Goal: Information Seeking & Learning: Compare options

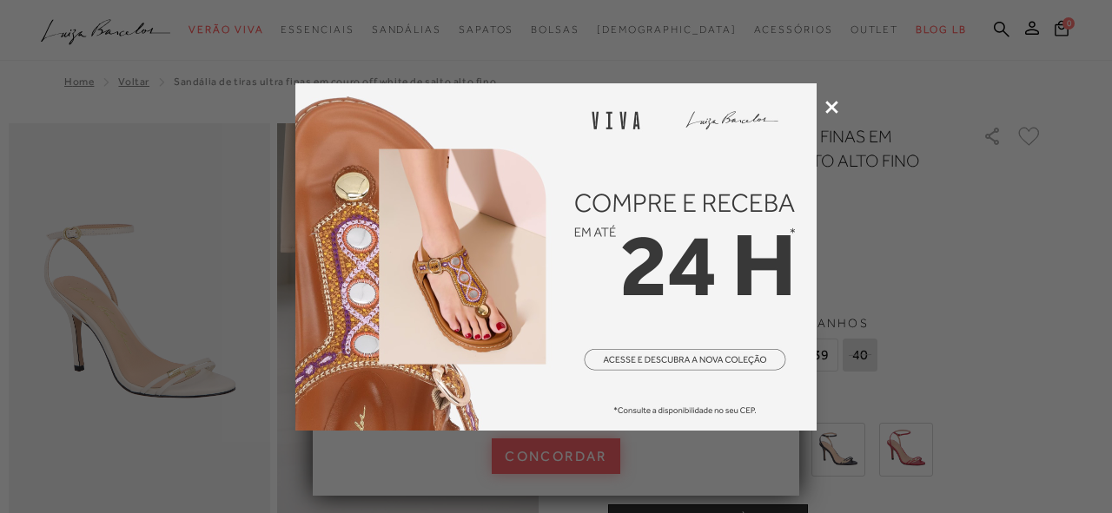
click at [836, 99] on div at bounding box center [556, 256] width 1112 height 513
click at [834, 111] on icon at bounding box center [831, 107] width 13 height 13
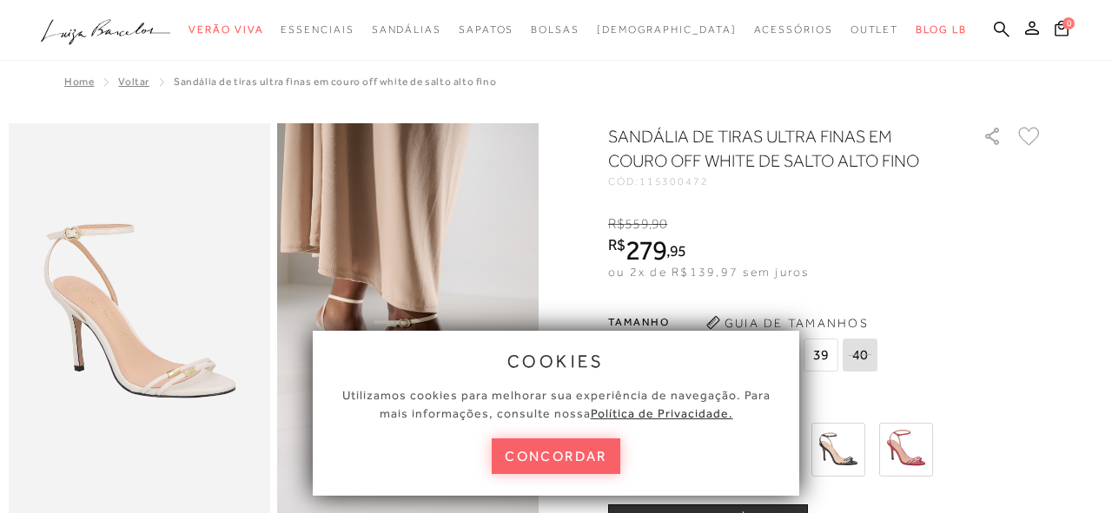
click at [550, 450] on button "concordar" at bounding box center [556, 457] width 129 height 36
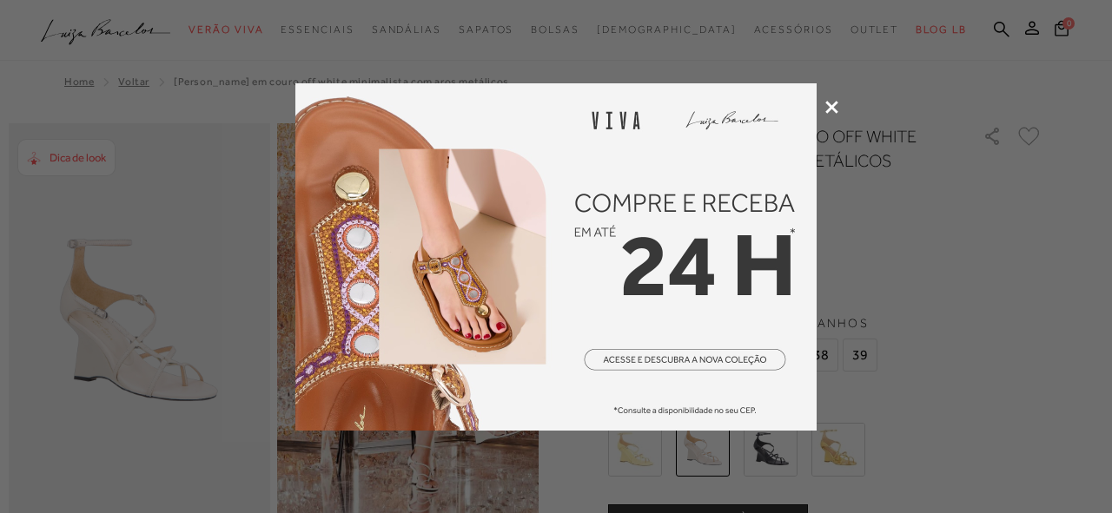
click at [832, 102] on icon at bounding box center [831, 107] width 13 height 13
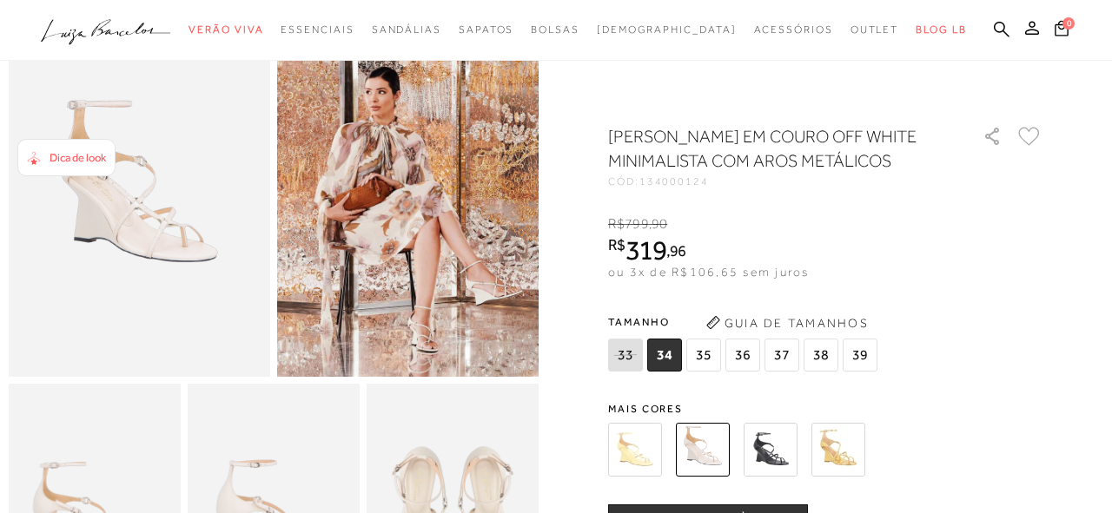
scroll to position [139, 0]
click at [438, 321] on img at bounding box center [407, 180] width 261 height 393
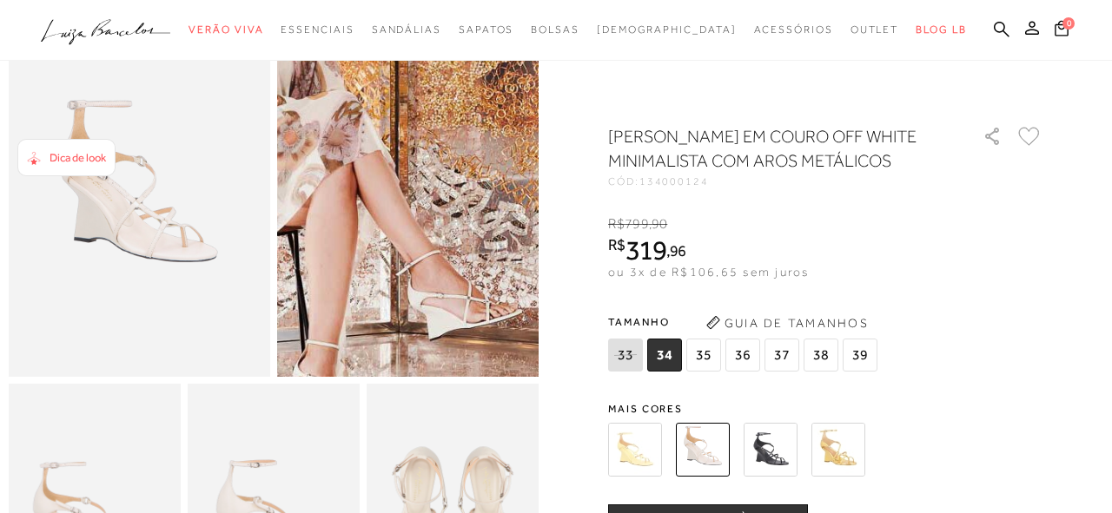
click at [523, 271] on img at bounding box center [292, 90] width 523 height 784
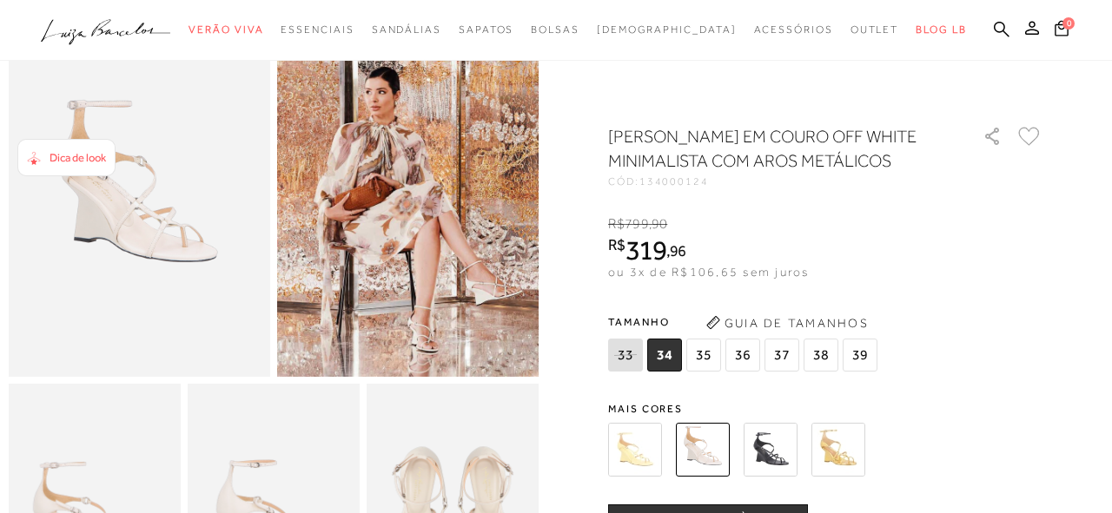
click at [814, 372] on span "38" at bounding box center [821, 355] width 35 height 33
click at [76, 167] on div "Dica de look" at bounding box center [66, 157] width 98 height 37
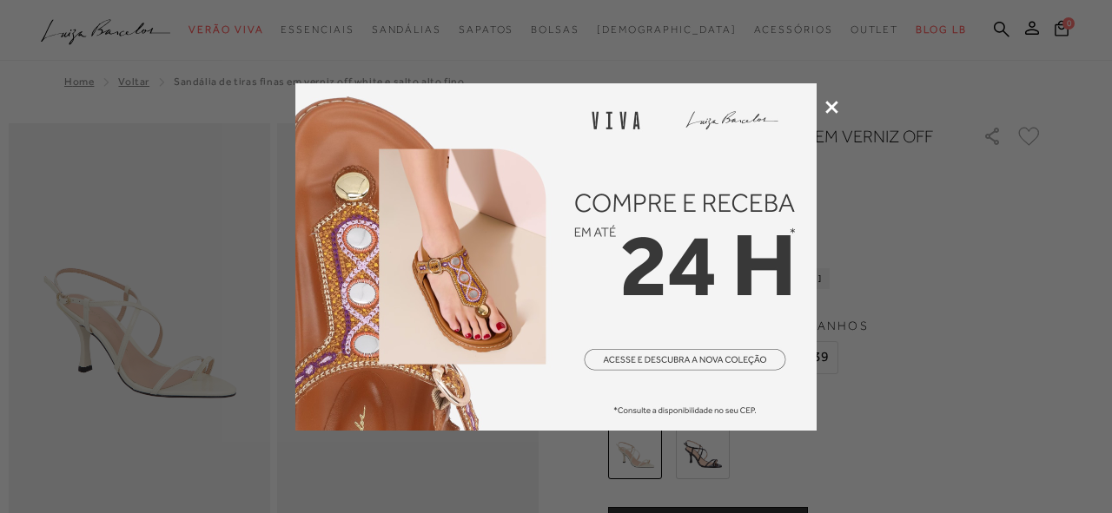
click at [825, 104] on icon at bounding box center [831, 107] width 13 height 13
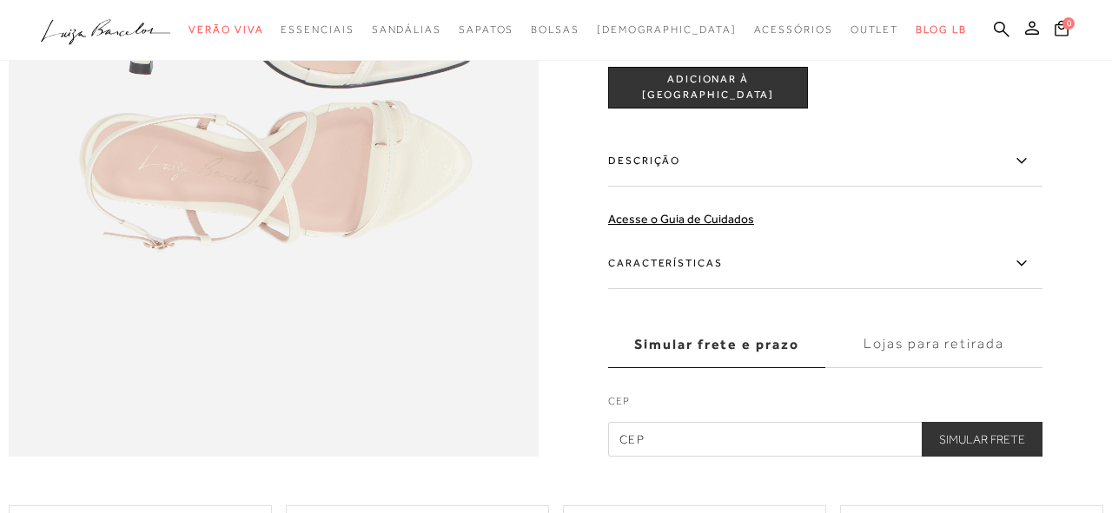
scroll to position [1128, 0]
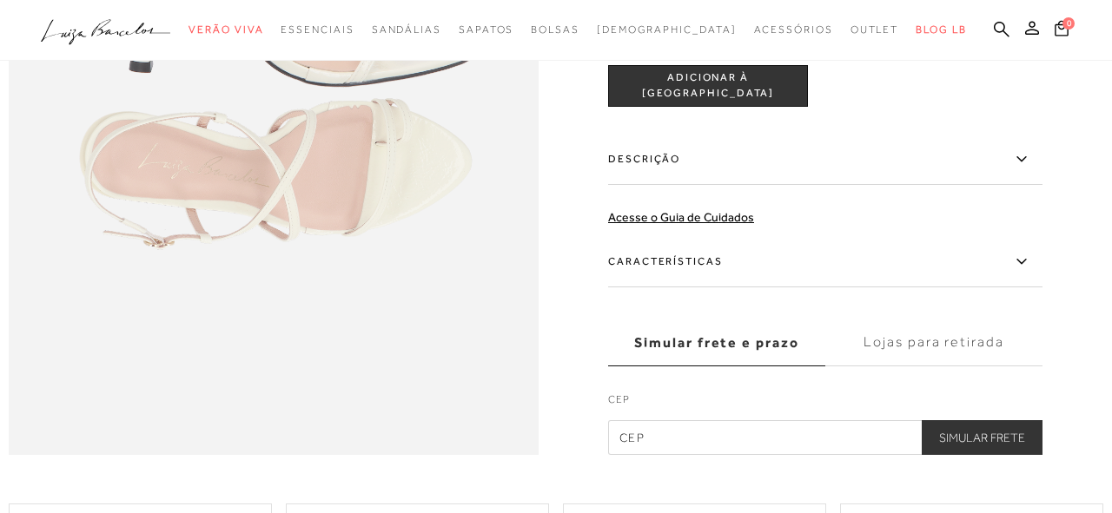
click at [976, 153] on label "Descrição" at bounding box center [825, 159] width 434 height 50
click at [0, 0] on input "Descrição" at bounding box center [0, 0] width 0 height 0
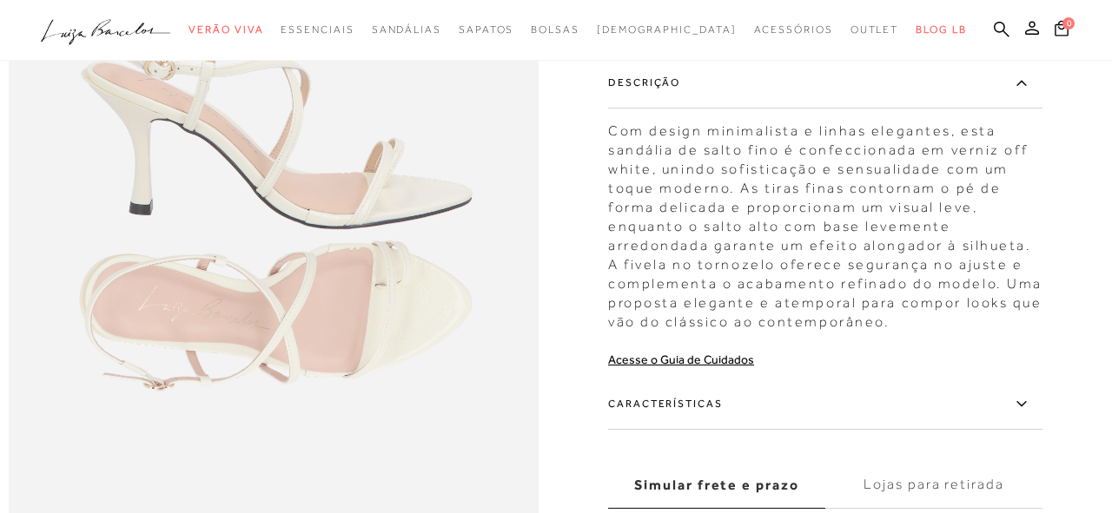
scroll to position [989, 0]
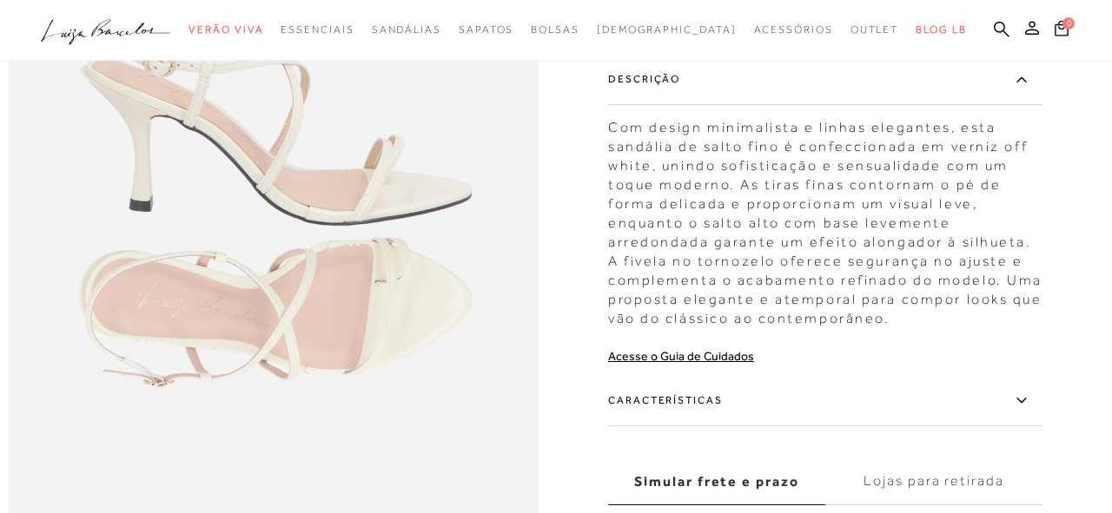
click at [971, 83] on label "Descrição" at bounding box center [825, 79] width 434 height 50
click at [0, 0] on input "Descrição" at bounding box center [0, 0] width 0 height 0
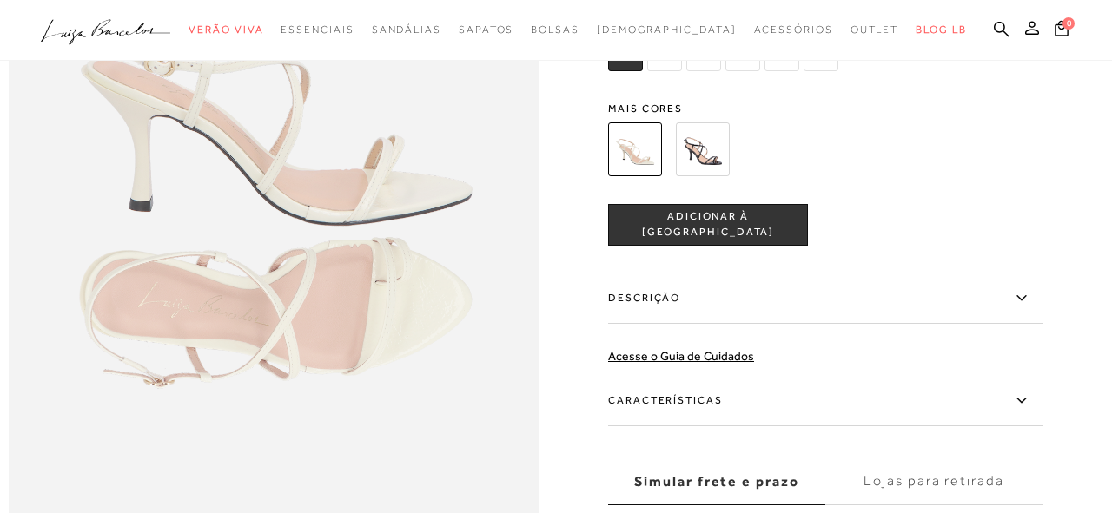
click at [901, 384] on label "Características" at bounding box center [825, 400] width 434 height 50
click at [0, 0] on input "Características" at bounding box center [0, 0] width 0 height 0
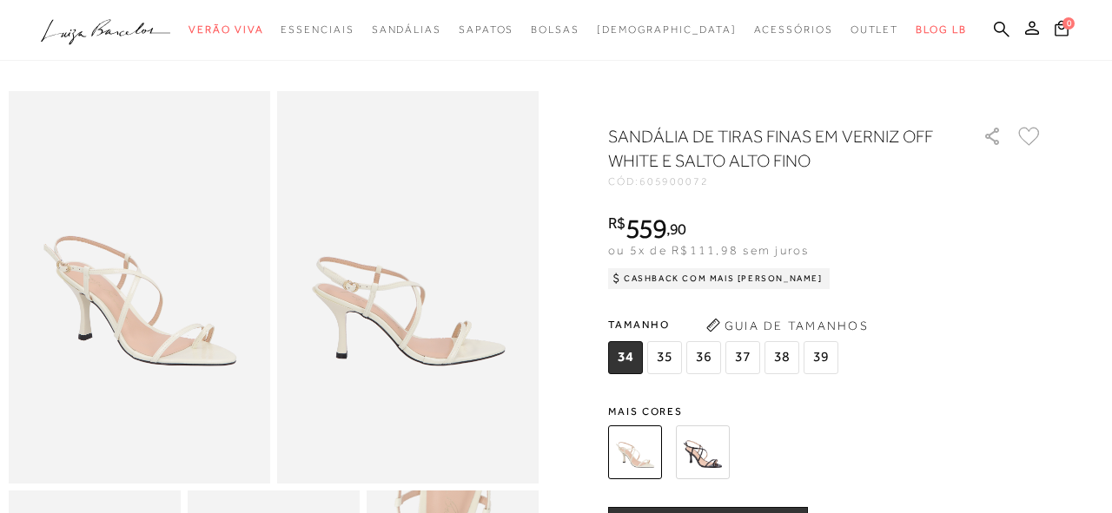
scroll to position [35, 0]
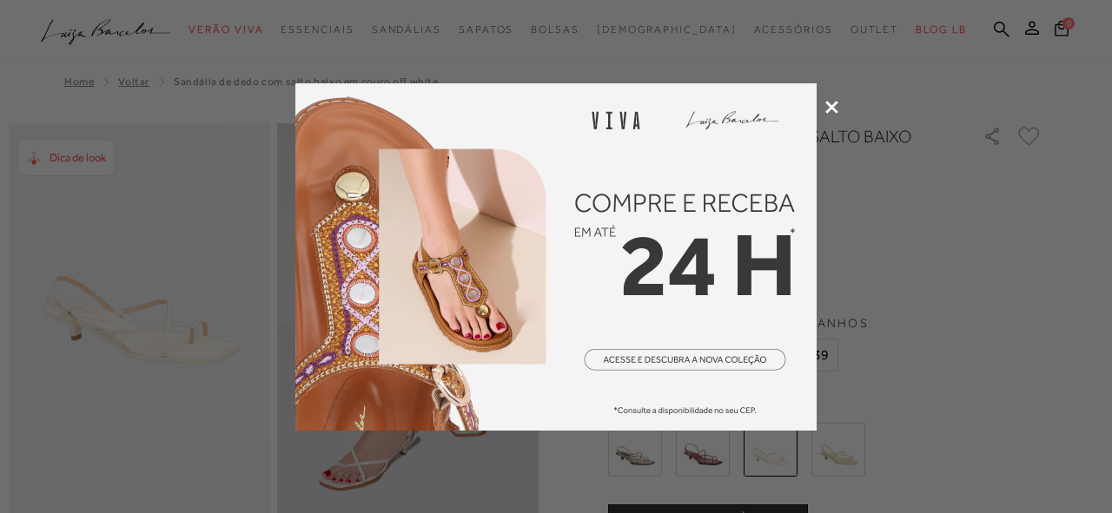
click at [829, 112] on icon at bounding box center [831, 107] width 13 height 13
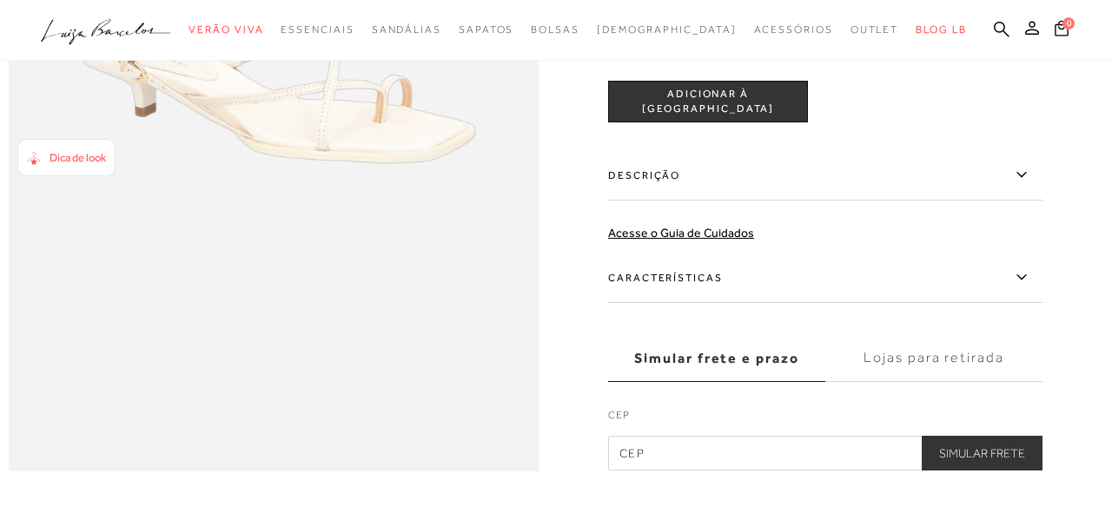
scroll to position [1077, 0]
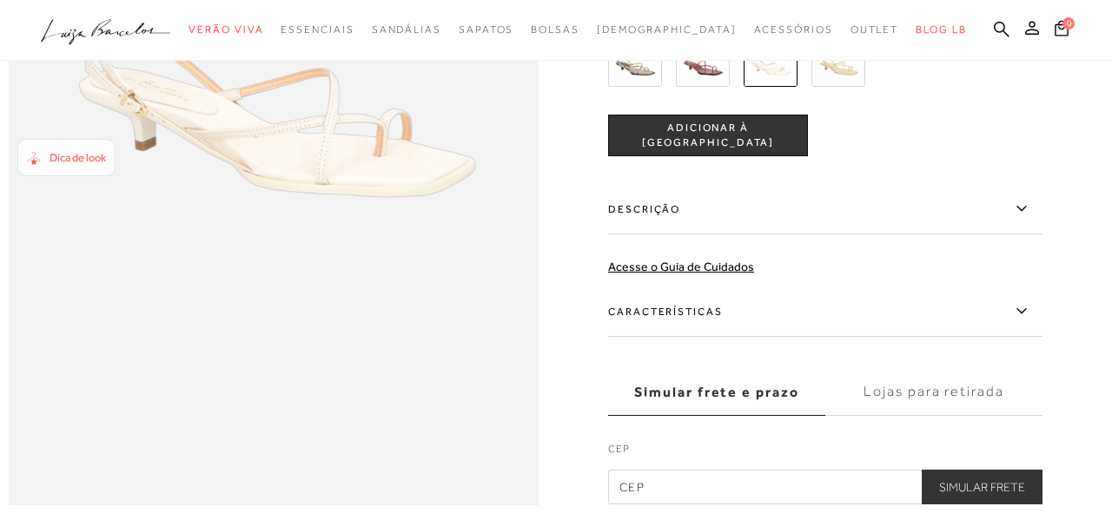
click at [799, 314] on label "Características" at bounding box center [825, 312] width 434 height 50
click at [0, 0] on input "Características" at bounding box center [0, 0] width 0 height 0
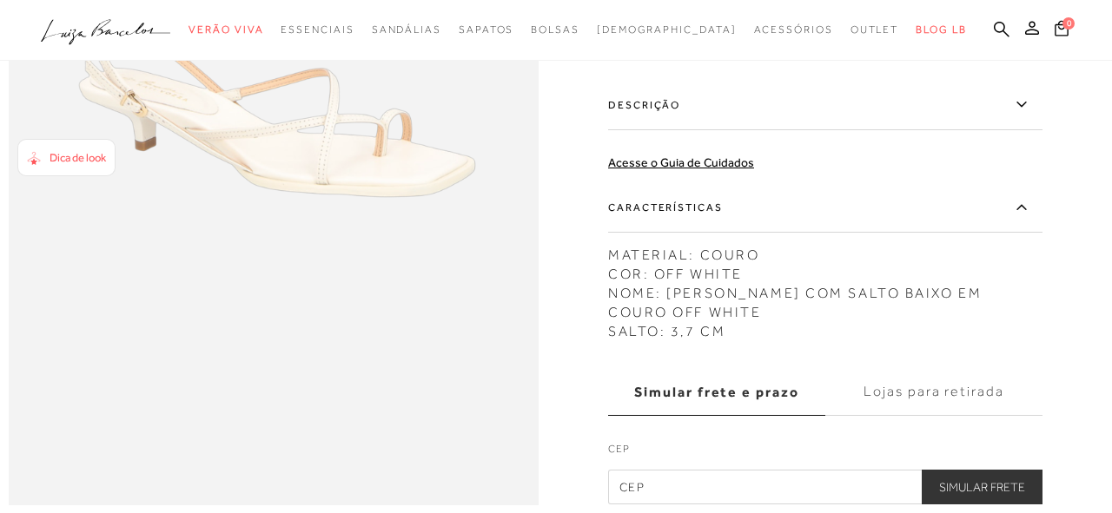
click at [799, 314] on div "MATERIAL: COURO COR: OFF WHITE NOME: SANDÁLIA DE DEDO COM SALTO BAIXO EM COURO …" at bounding box center [825, 289] width 434 height 104
click at [799, 209] on label "Características" at bounding box center [825, 207] width 434 height 50
click at [0, 0] on input "Características" at bounding box center [0, 0] width 0 height 0
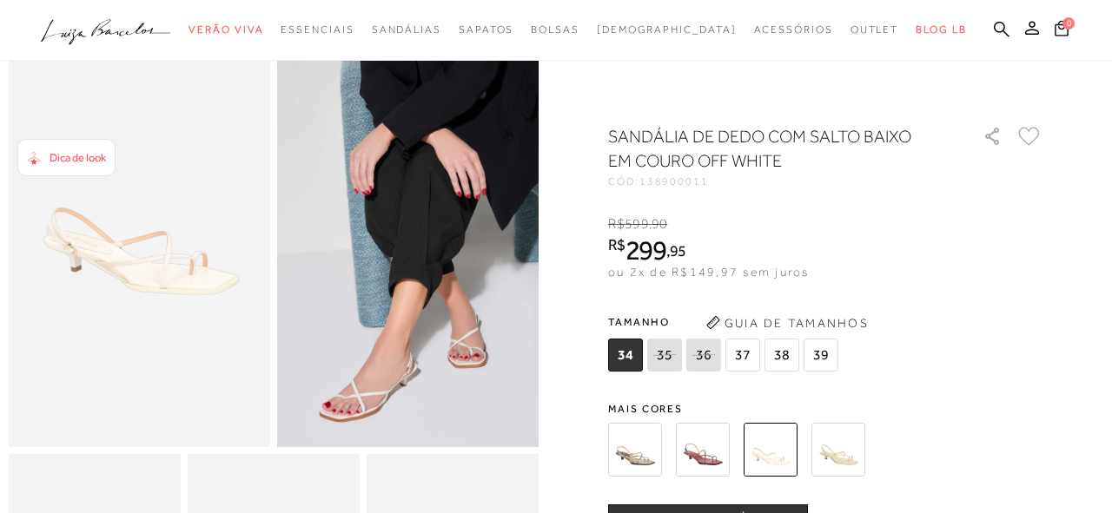
scroll to position [35, 0]
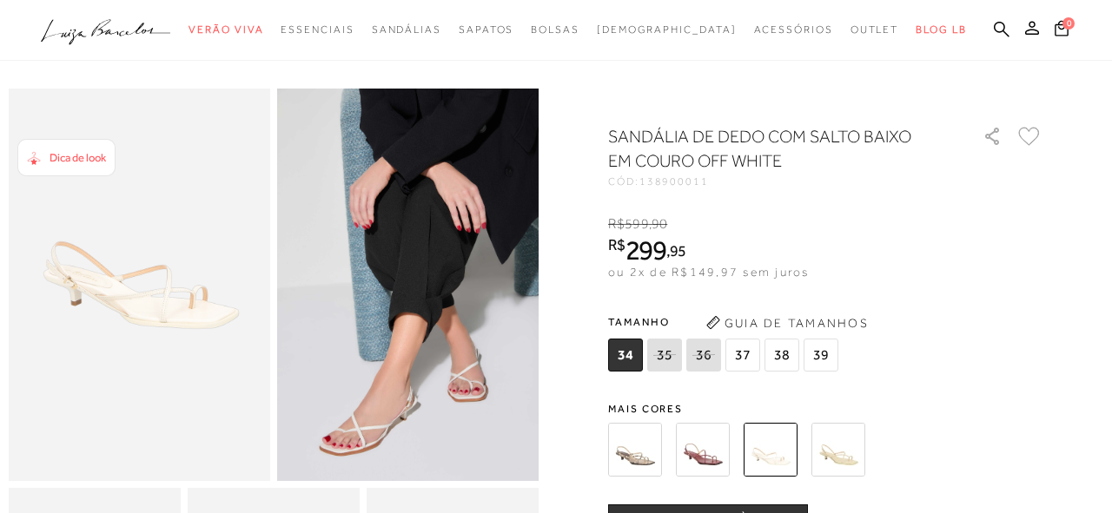
click at [506, 409] on img at bounding box center [407, 285] width 261 height 393
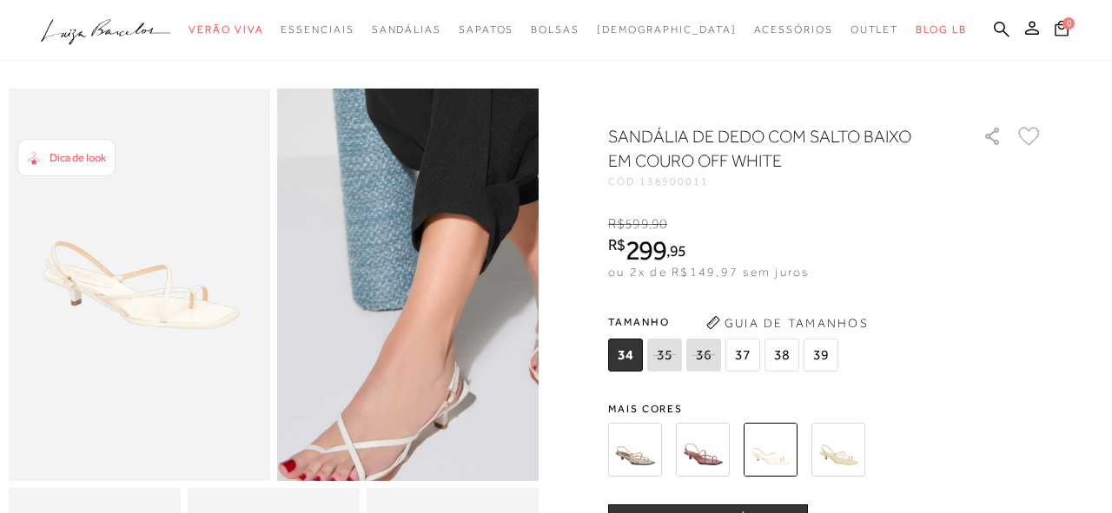
click at [366, 412] on img at bounding box center [450, 157] width 523 height 784
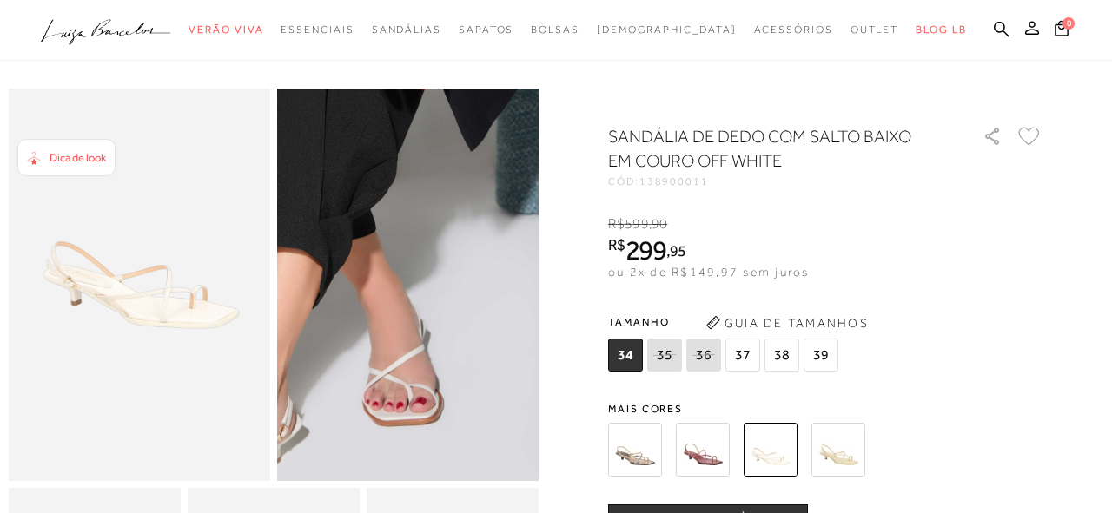
click at [487, 381] on img at bounding box center [283, 191] width 523 height 784
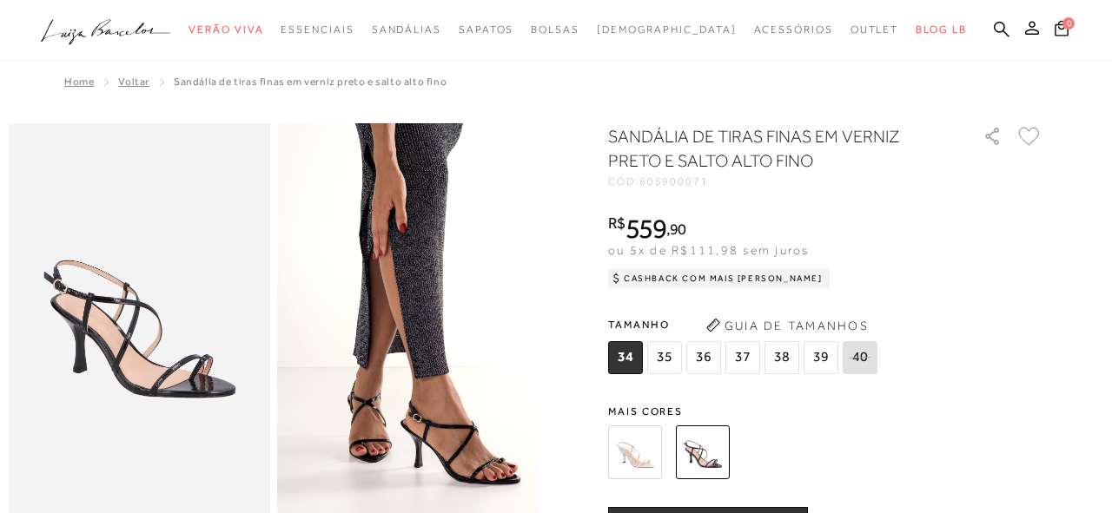
click at [643, 440] on img at bounding box center [635, 453] width 54 height 54
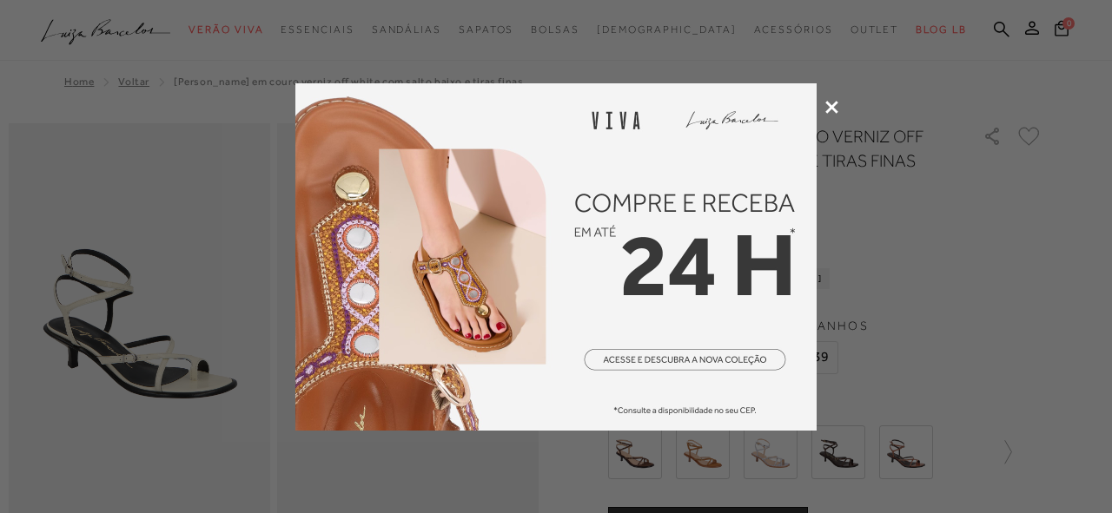
click at [836, 106] on icon at bounding box center [831, 107] width 13 height 13
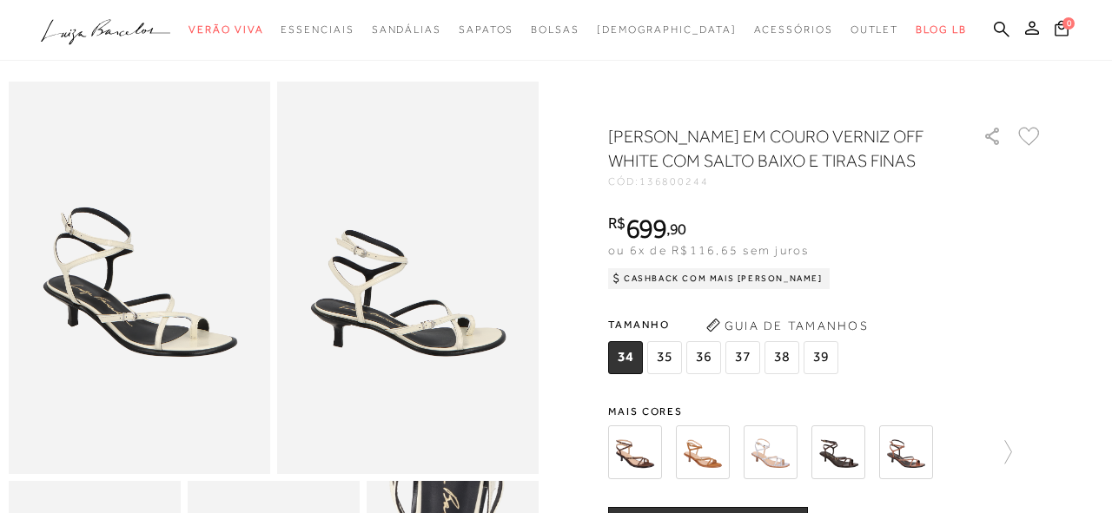
scroll to position [35, 0]
